Goal: Task Accomplishment & Management: Manage account settings

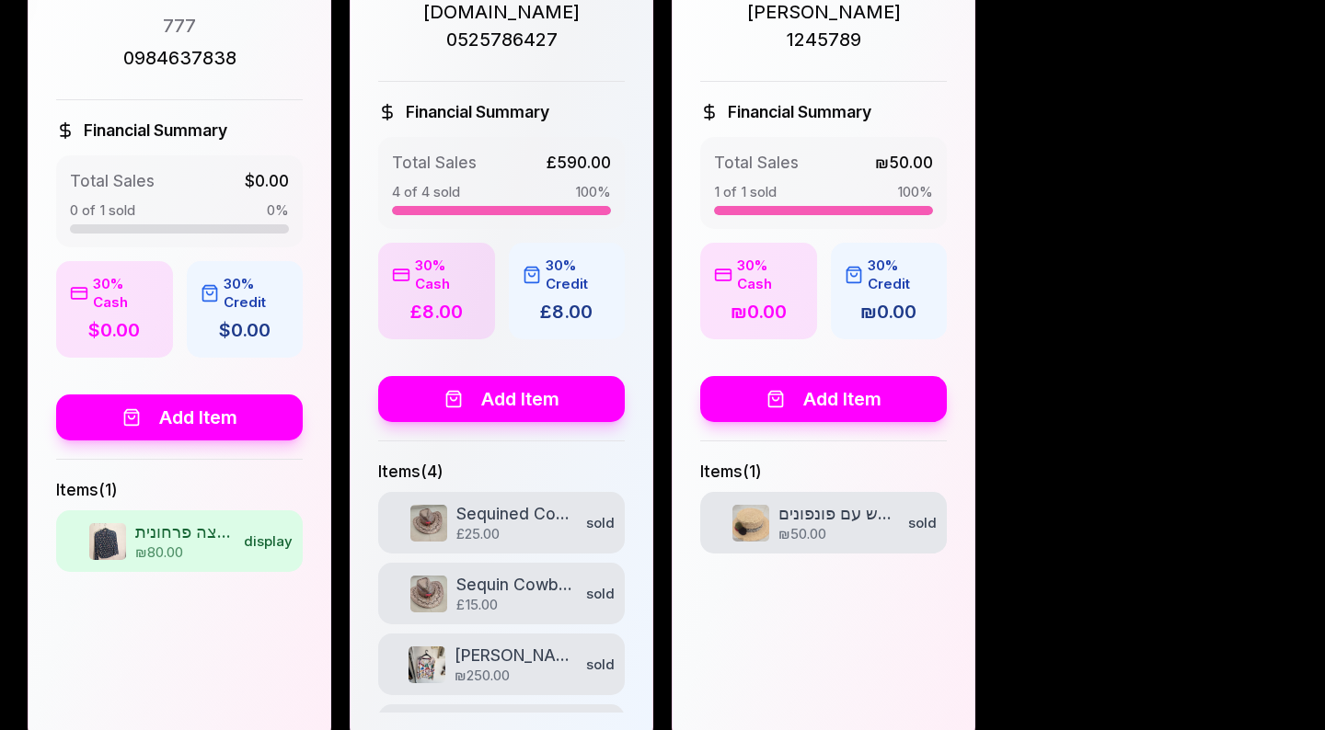
scroll to position [797, 0]
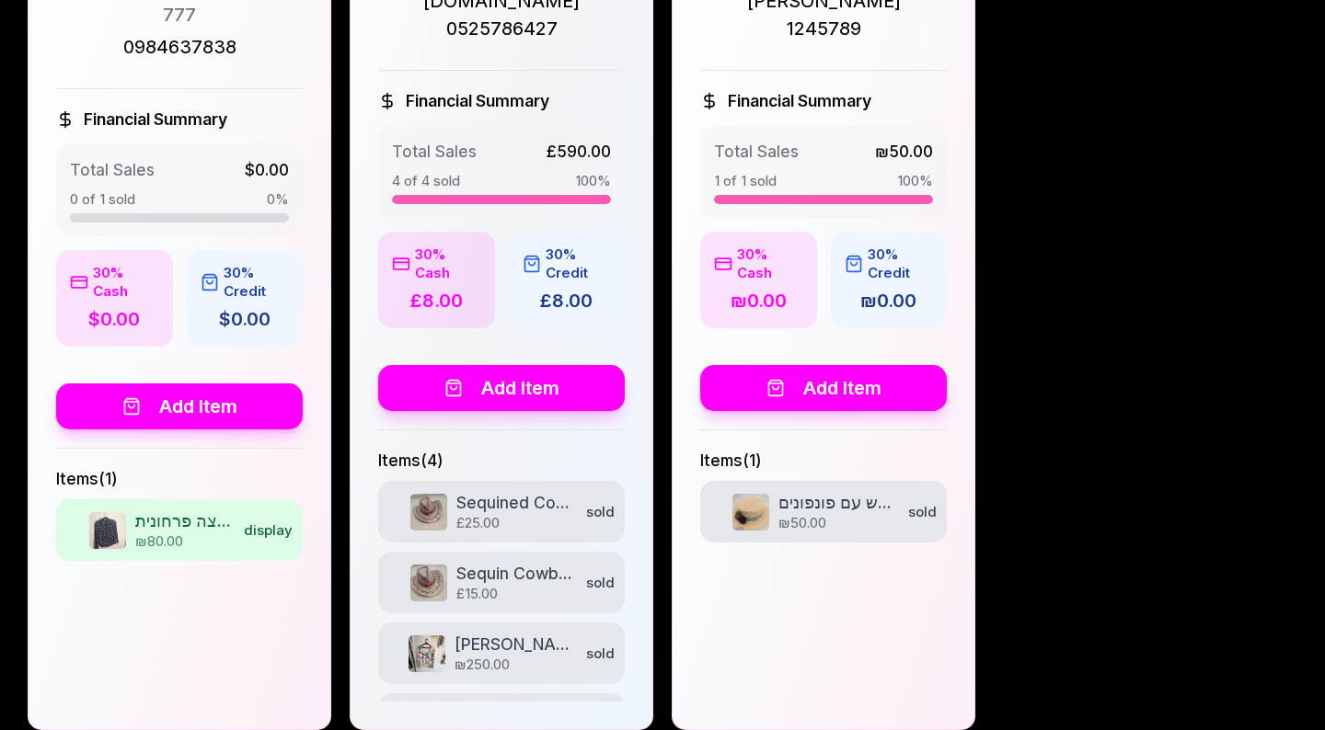
click at [205, 384] on button "Add Item" at bounding box center [179, 407] width 247 height 46
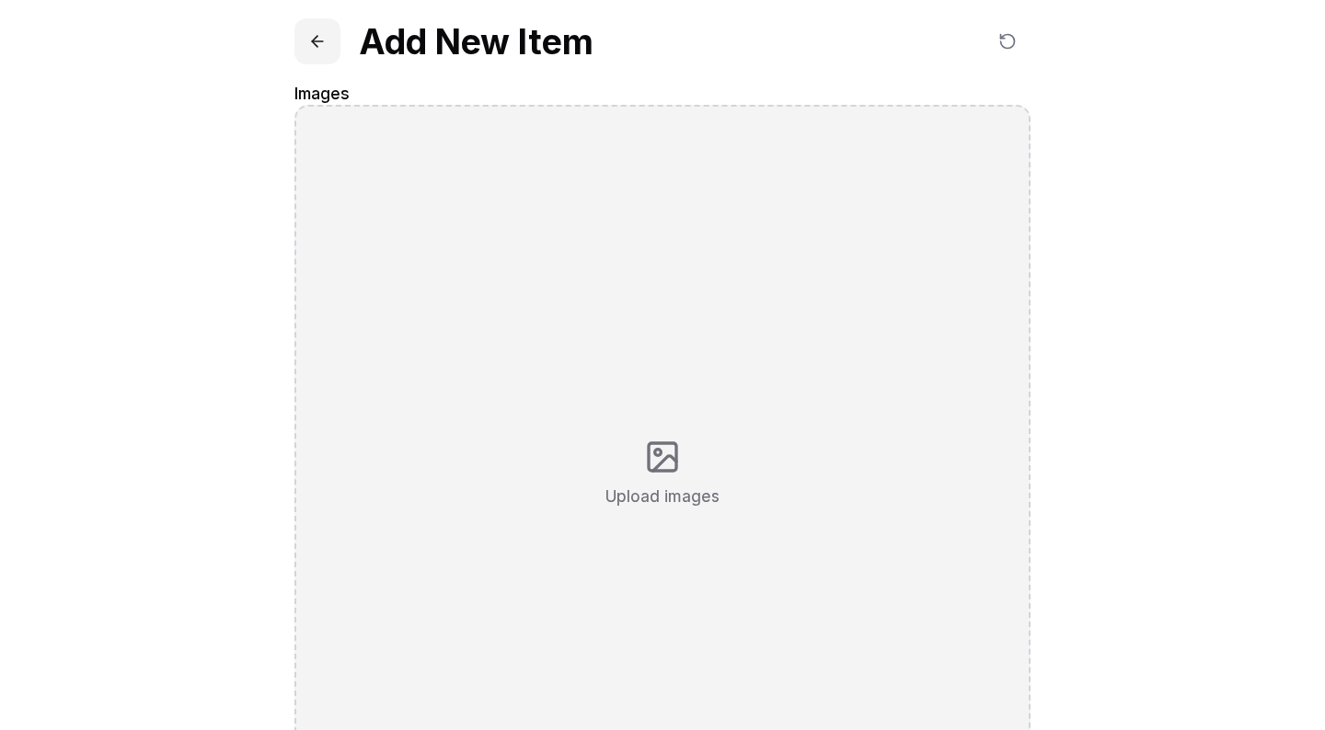
click at [315, 42] on button at bounding box center [317, 41] width 46 height 46
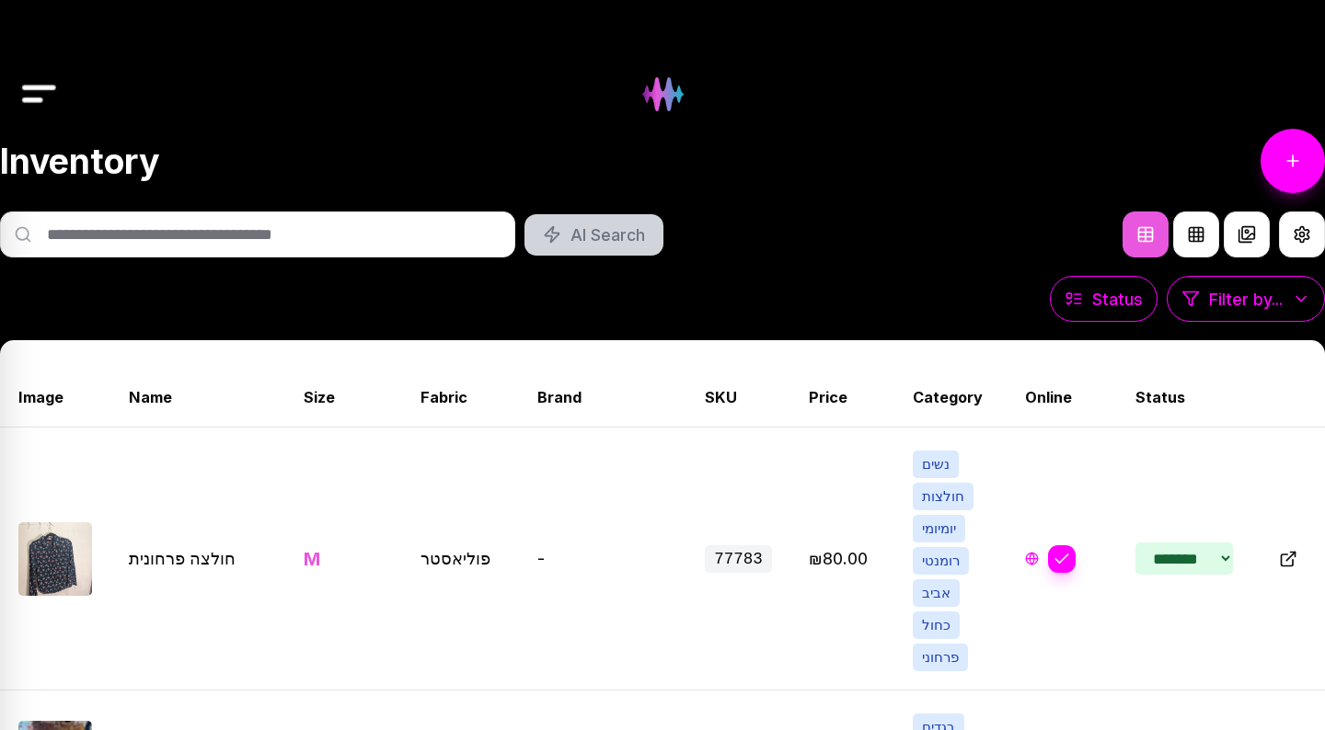
select select "*******"
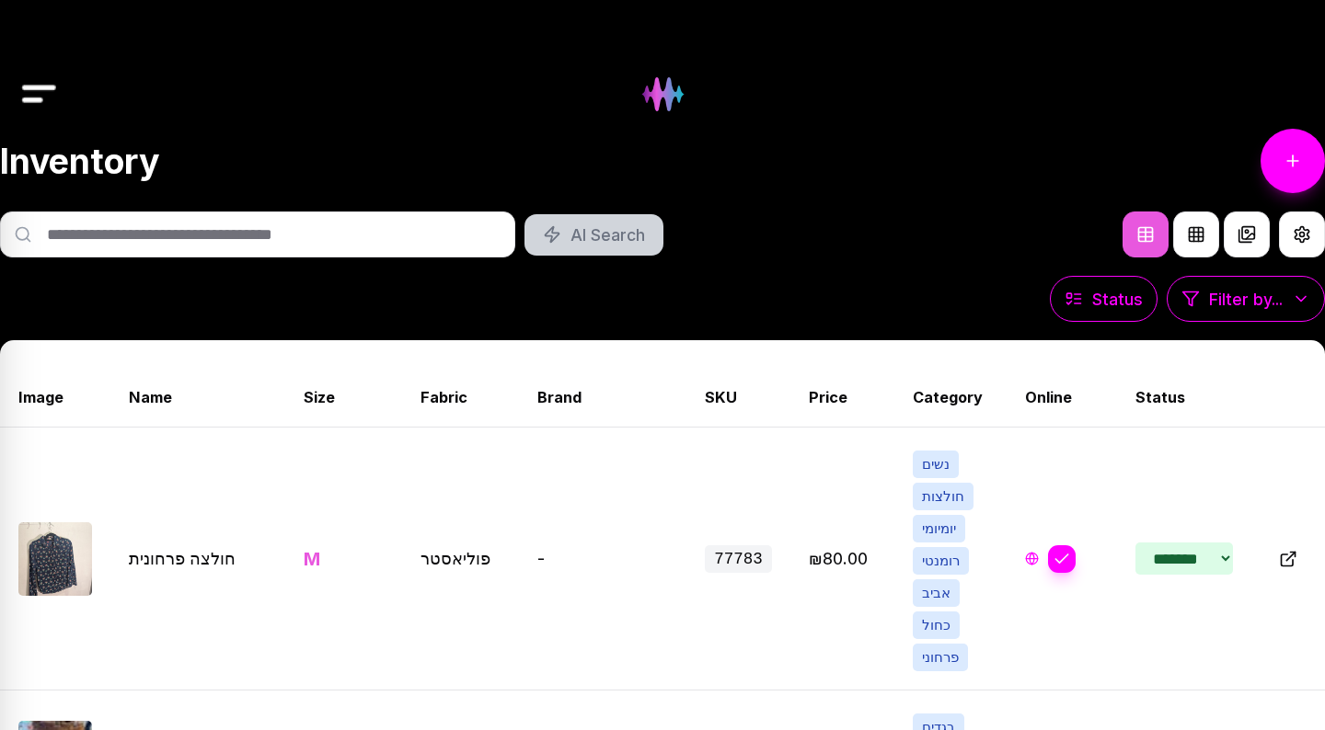
select select "*******"
click at [667, 98] on img at bounding box center [662, 94] width 75 height 75
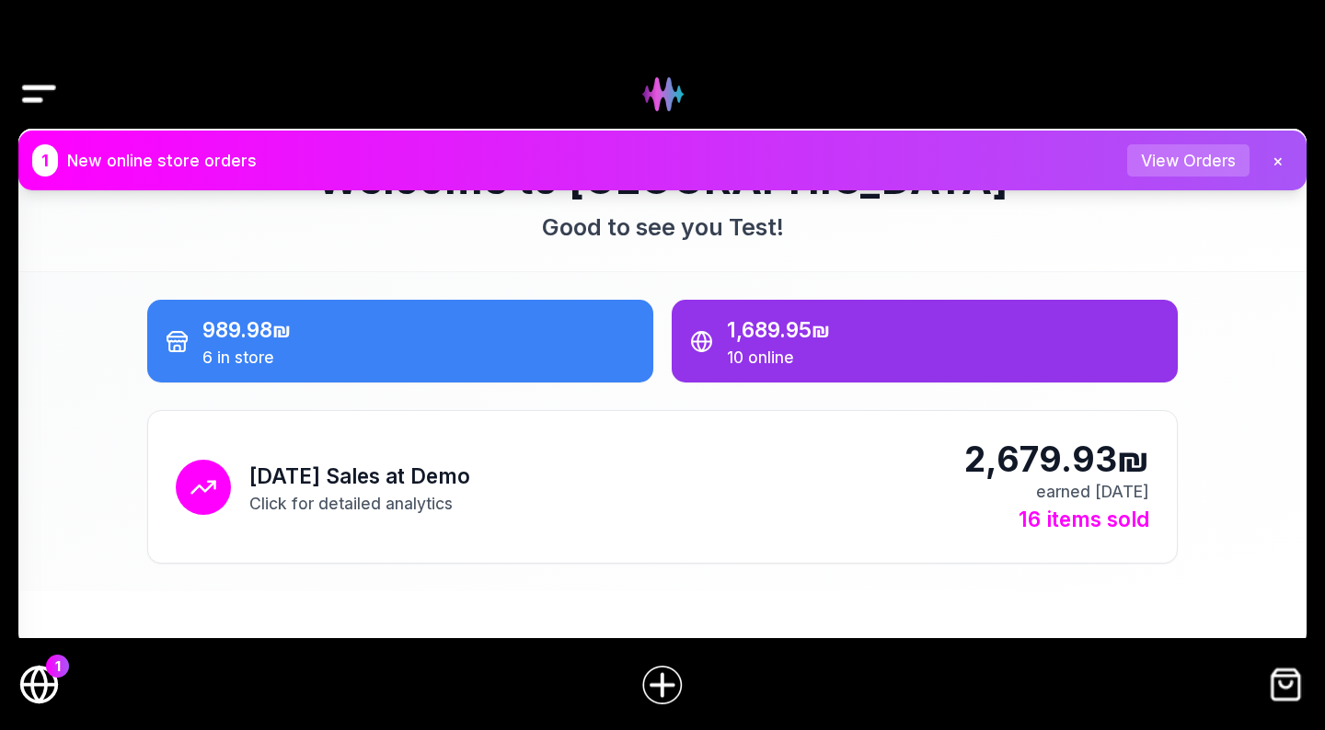
click at [1188, 155] on button "View Orders" at bounding box center [1188, 160] width 122 height 32
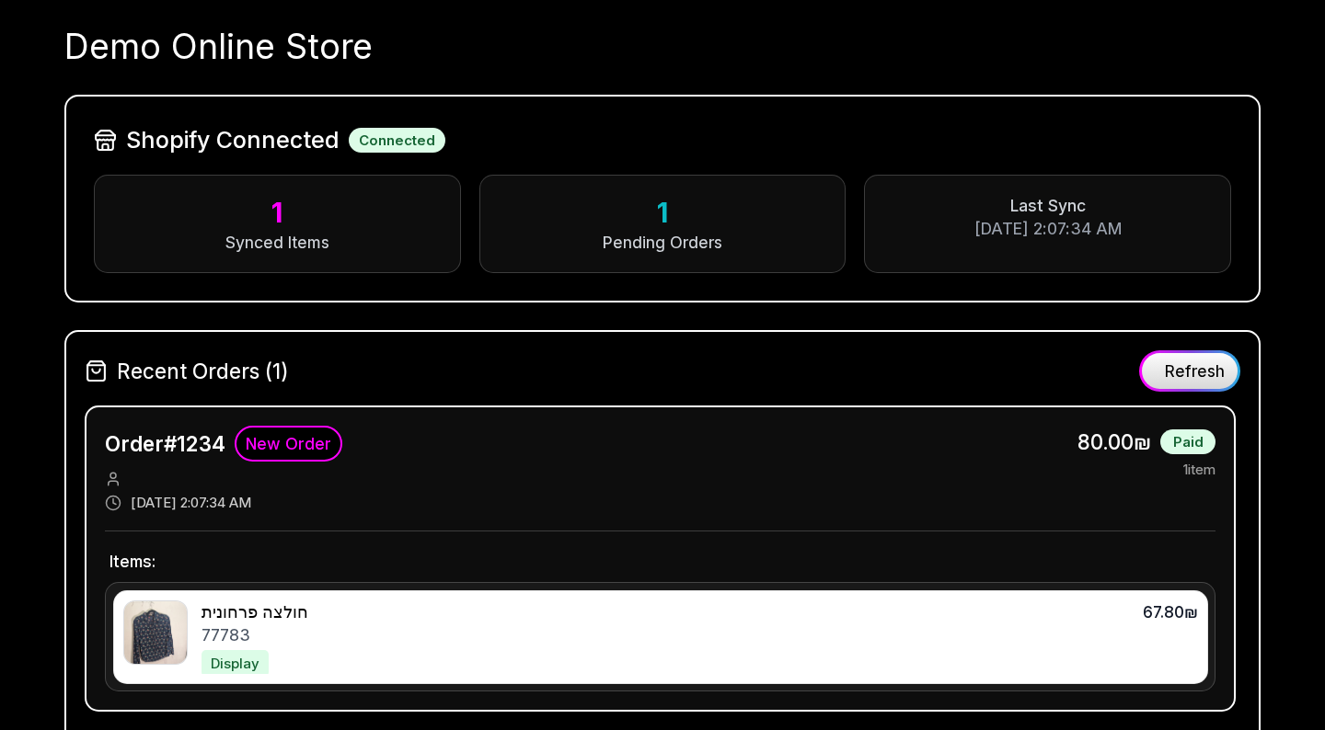
scroll to position [304, 0]
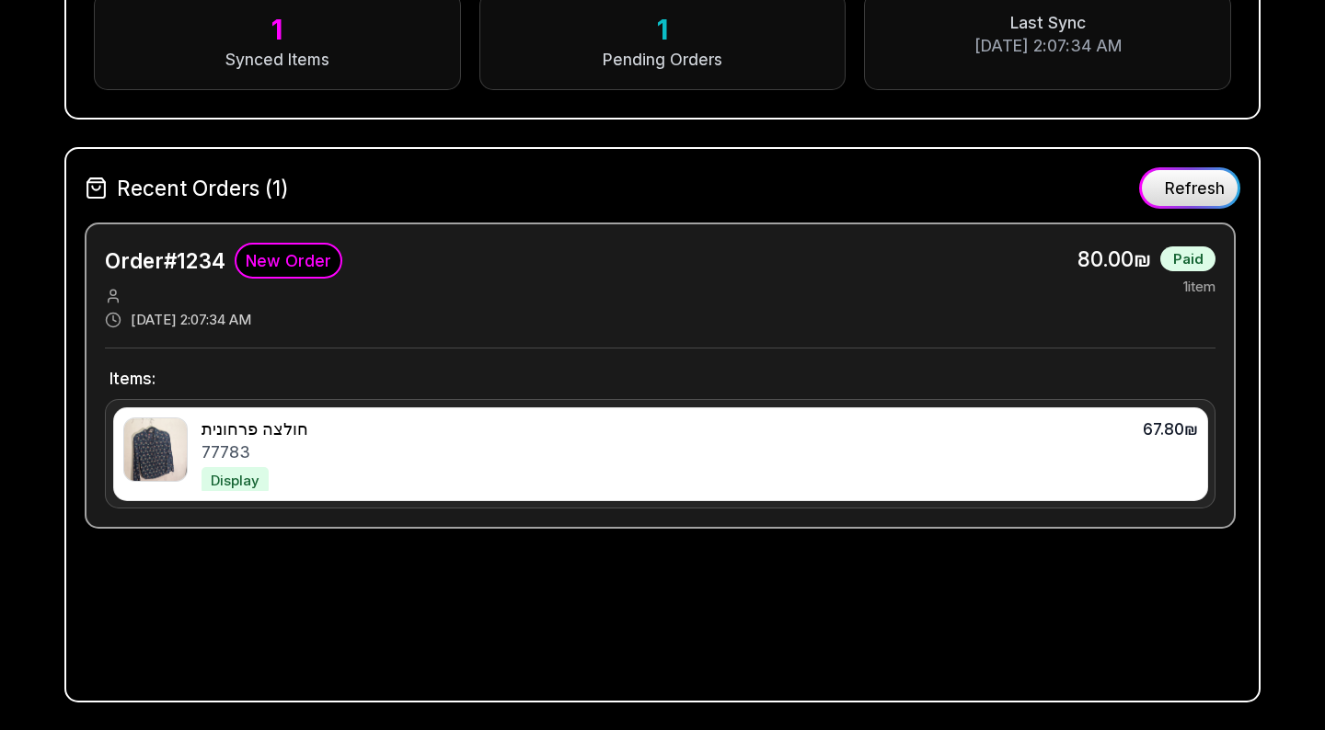
click at [741, 435] on div "חולצה פרחונית" at bounding box center [660, 429] width 918 height 23
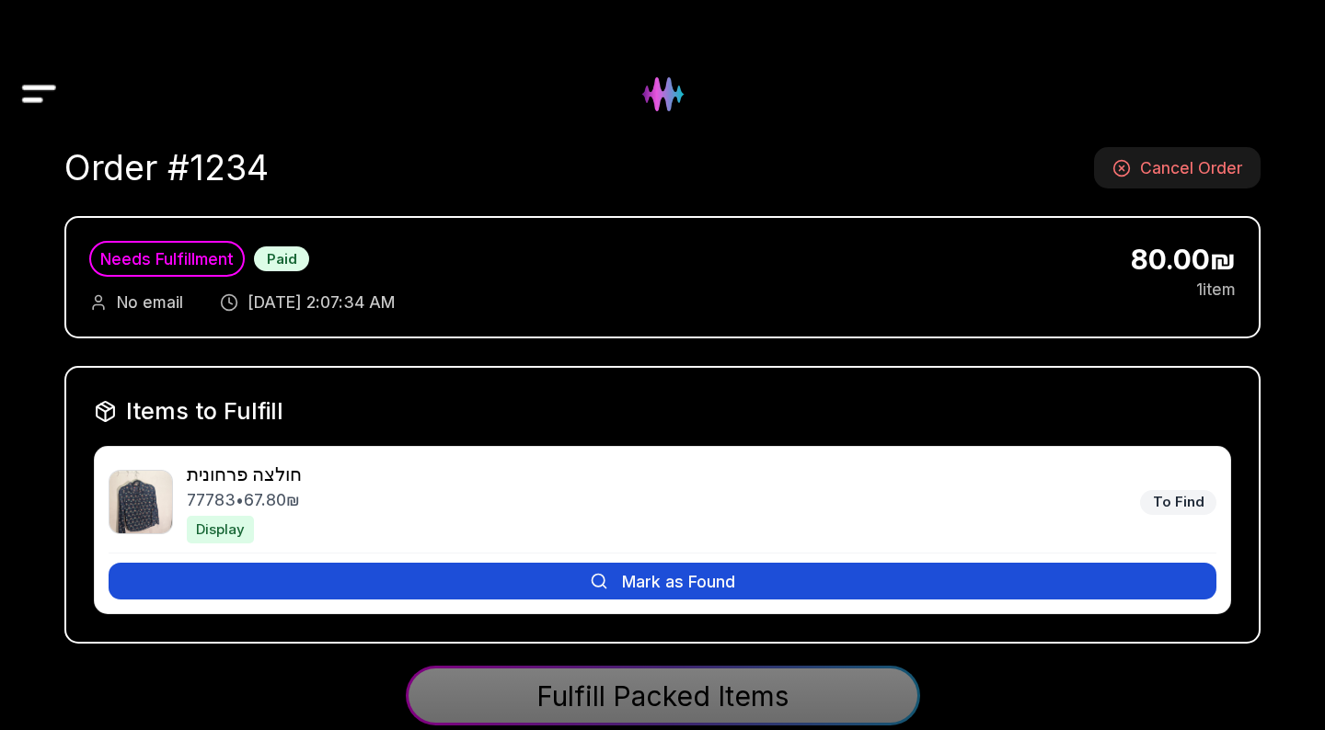
click at [694, 585] on button "Mark as Found" at bounding box center [662, 581] width 1107 height 37
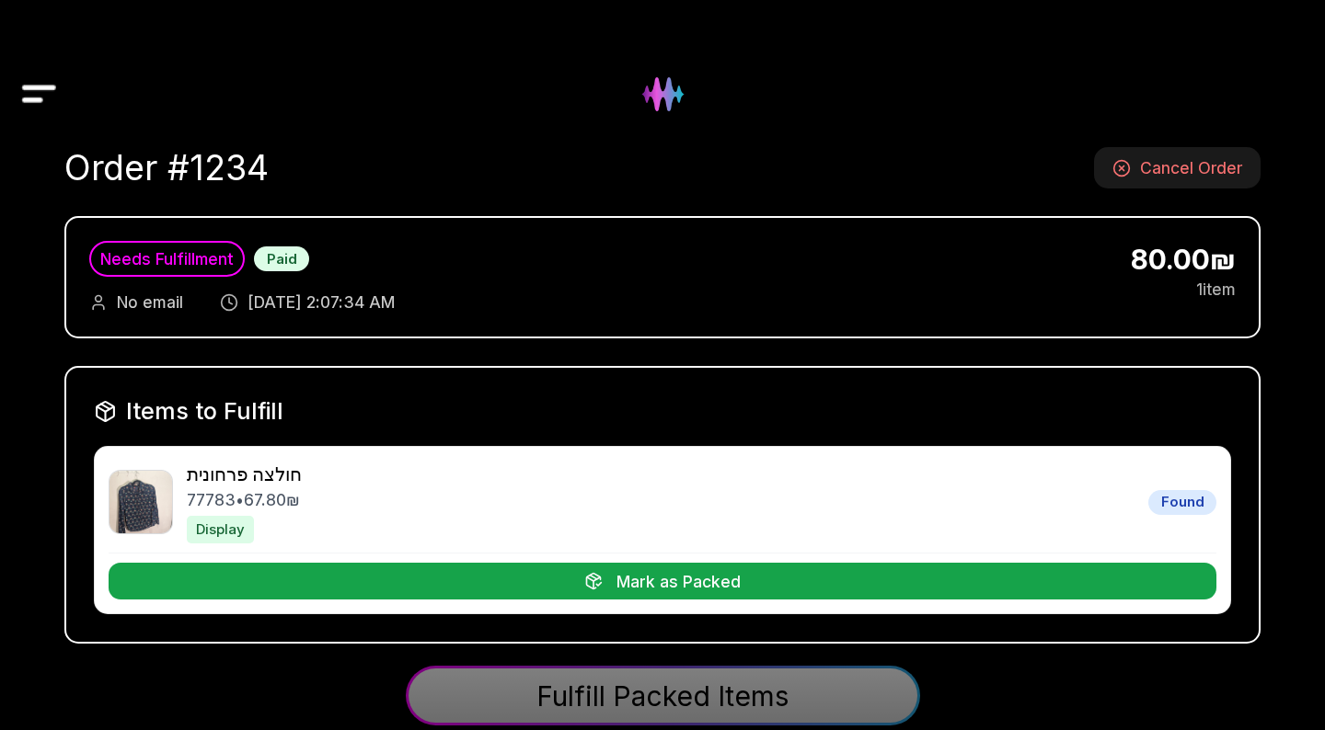
click at [694, 585] on button "Mark as Packed" at bounding box center [662, 581] width 1107 height 37
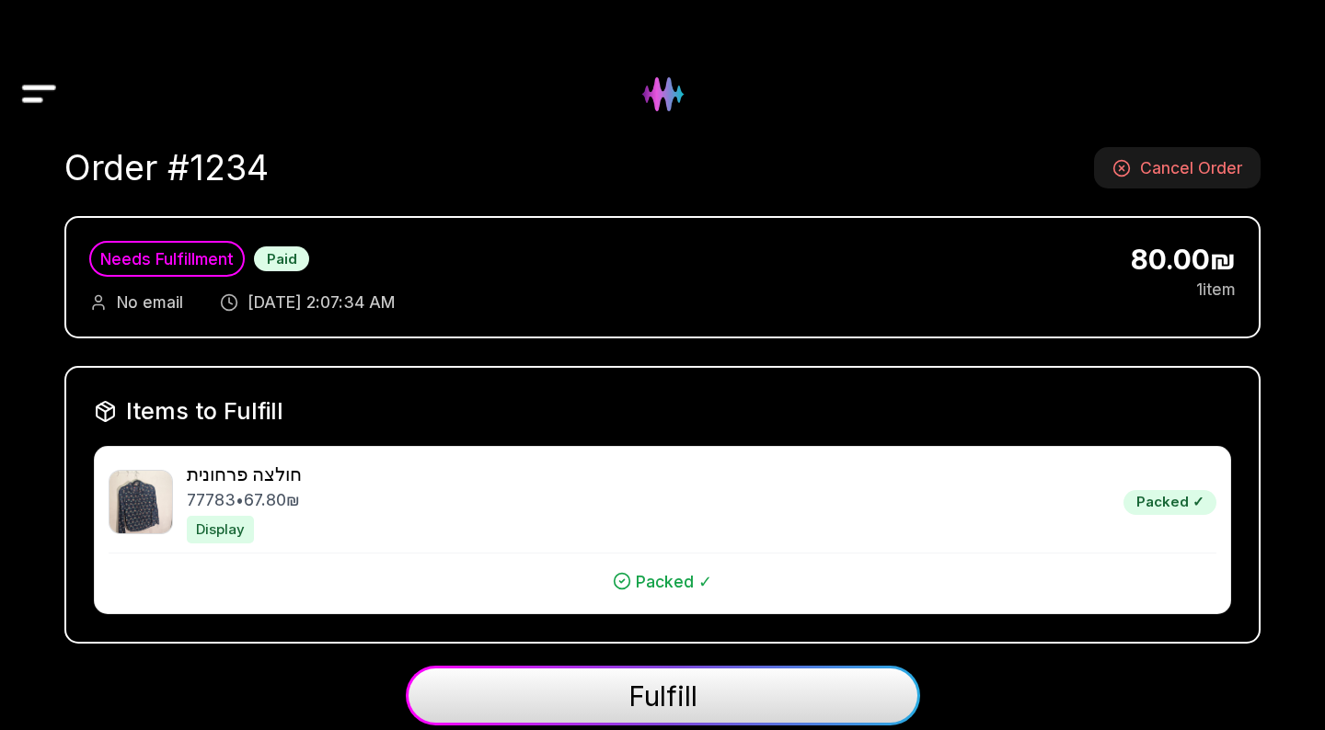
click at [684, 692] on span "Fulfill" at bounding box center [662, 696] width 69 height 33
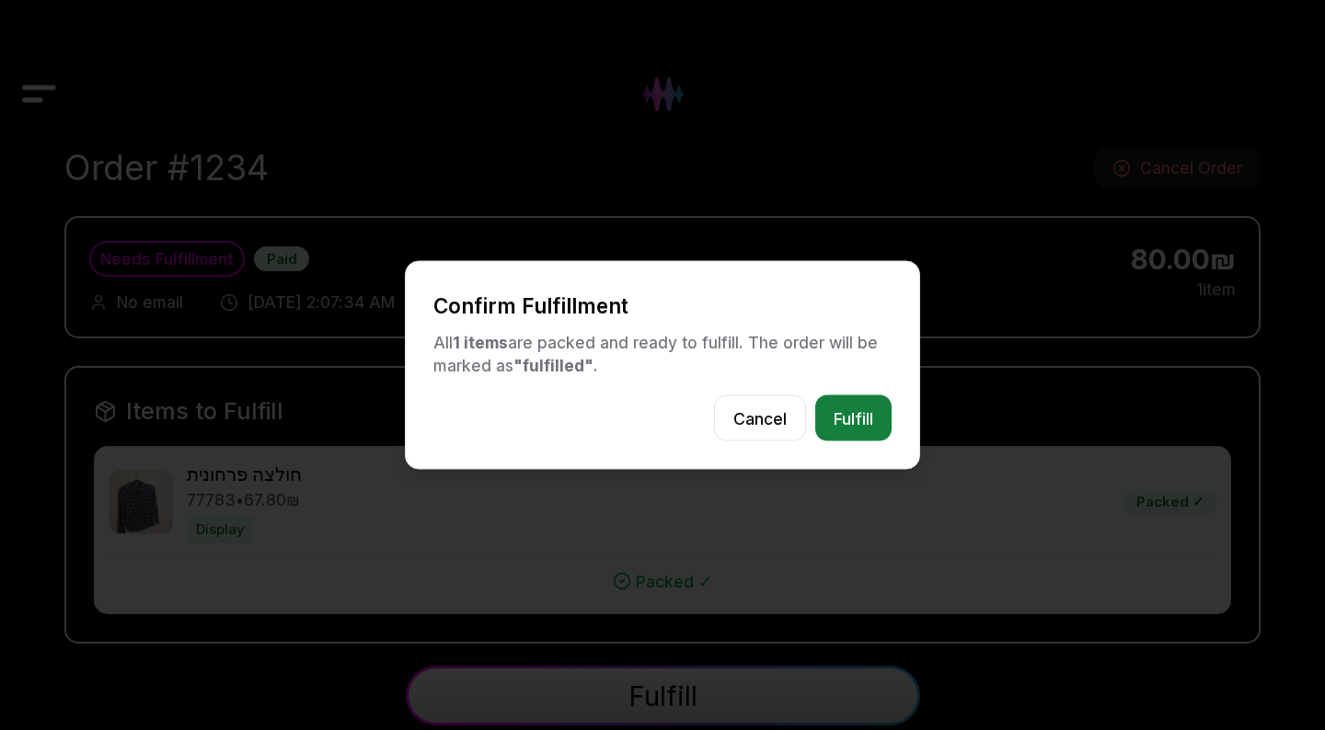
click at [872, 416] on button "Fulfill" at bounding box center [853, 419] width 76 height 46
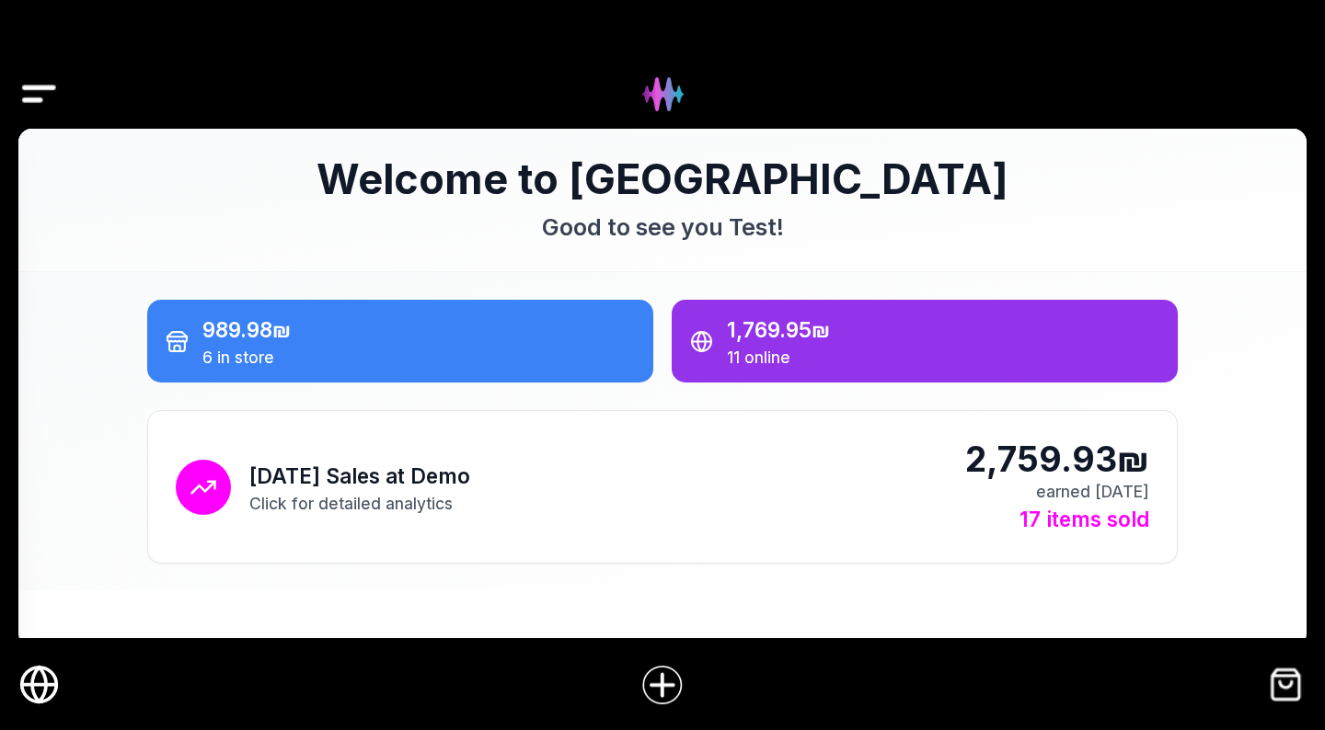
click at [37, 86] on img "Drawer" at bounding box center [38, 94] width 41 height 71
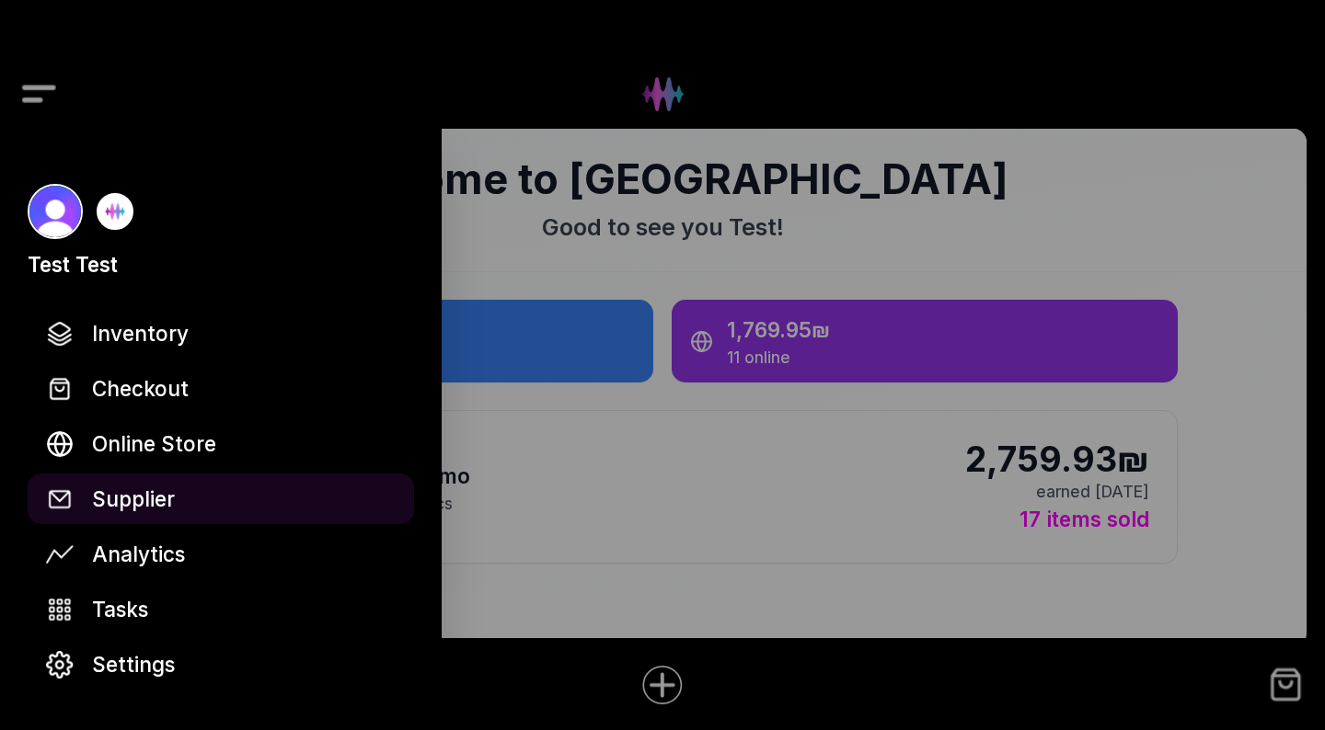
click at [163, 495] on span "Supplier" at bounding box center [133, 499] width 83 height 32
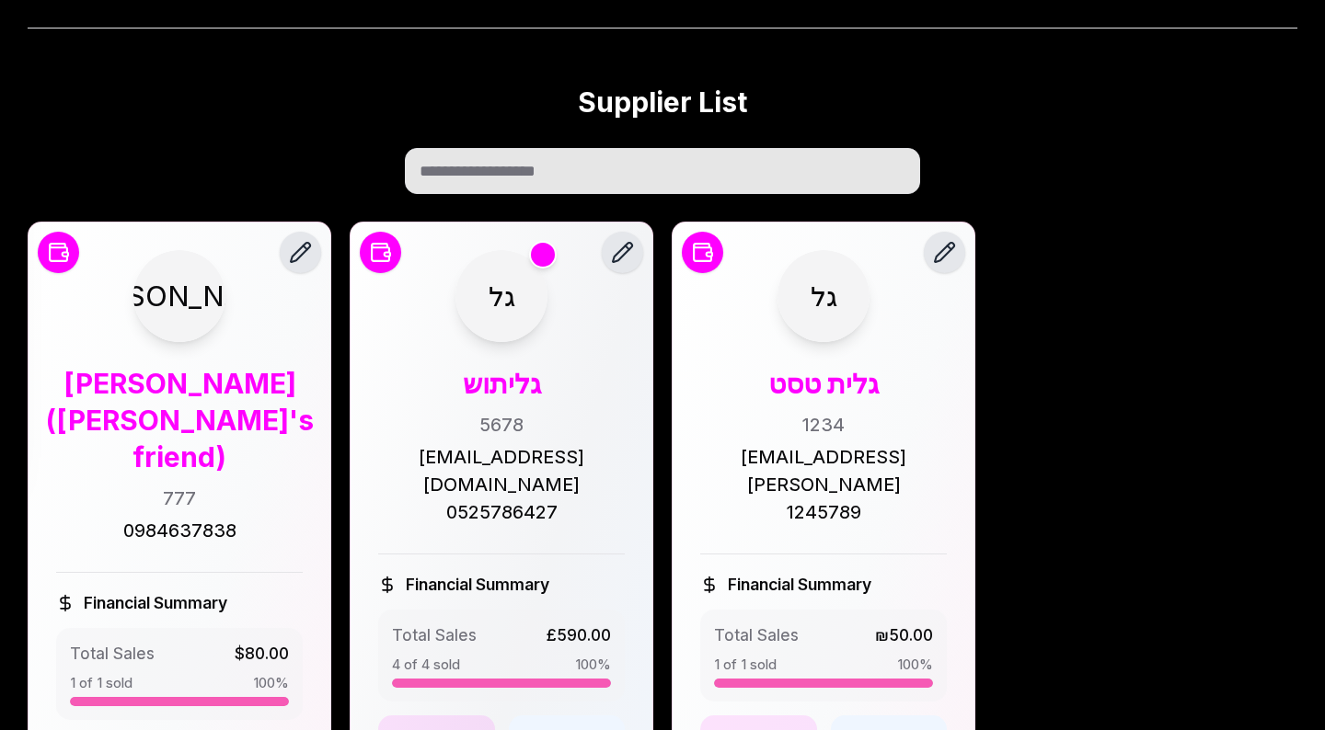
scroll to position [310, 0]
